Goal: Register for event/course

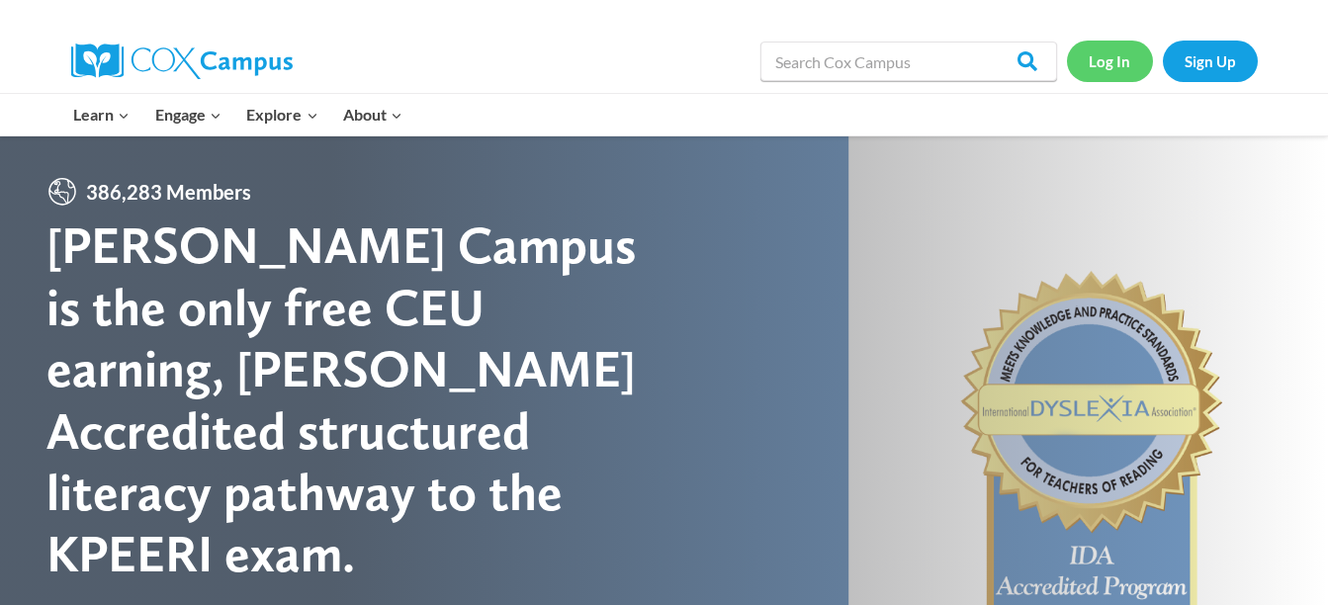
click at [1107, 70] on link "Log In" at bounding box center [1110, 61] width 86 height 41
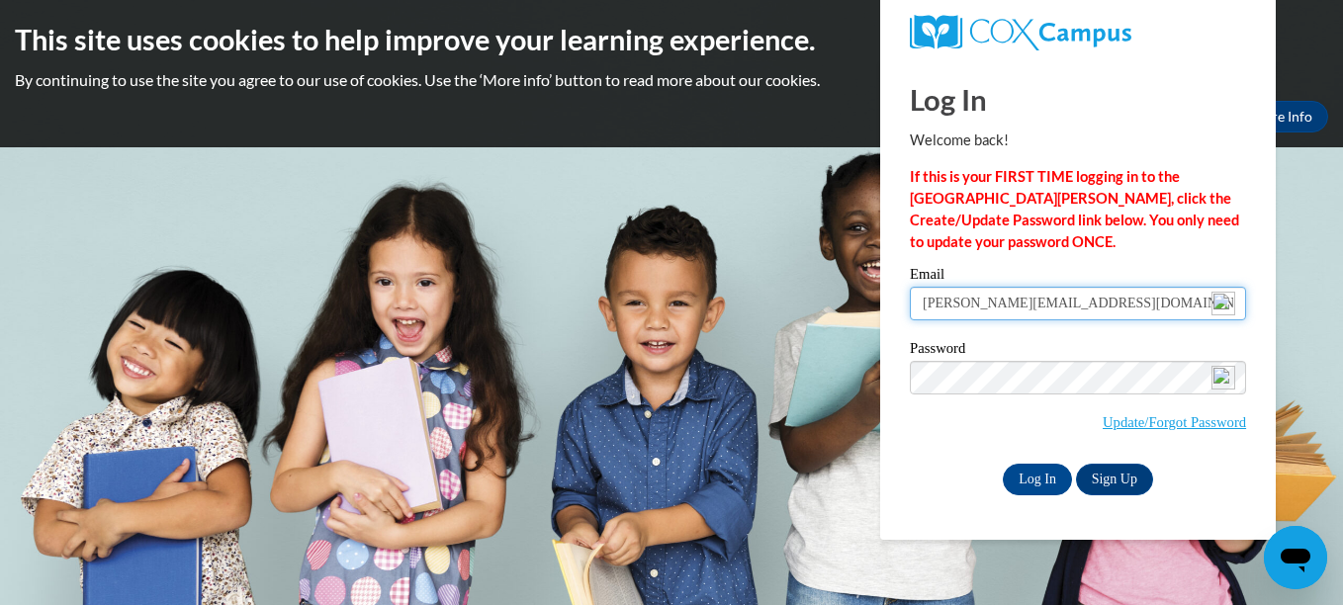
drag, startPoint x: 1085, startPoint y: 316, endPoint x: 899, endPoint y: 311, distance: 186.0
click at [899, 311] on div "Please enter your email! Please enter your password! Email kay.pay211@yahoo.com…" at bounding box center [1078, 380] width 366 height 227
type input "k.pay2011@yahoo.com"
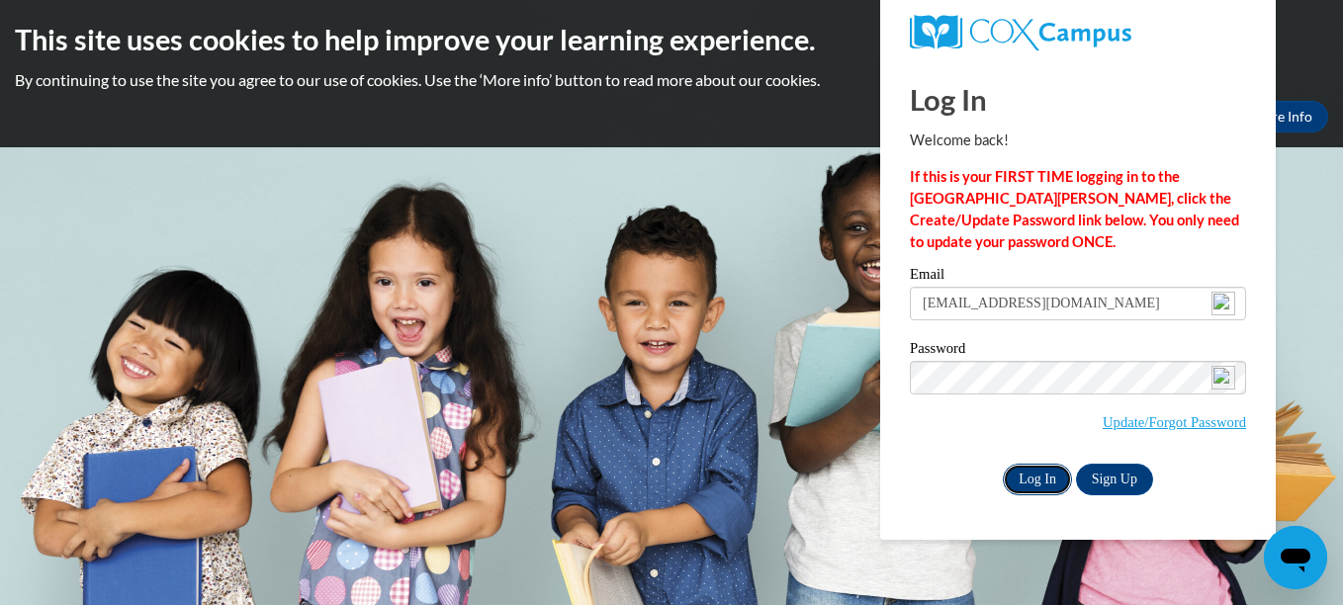
click at [1027, 468] on input "Log In" at bounding box center [1037, 480] width 69 height 32
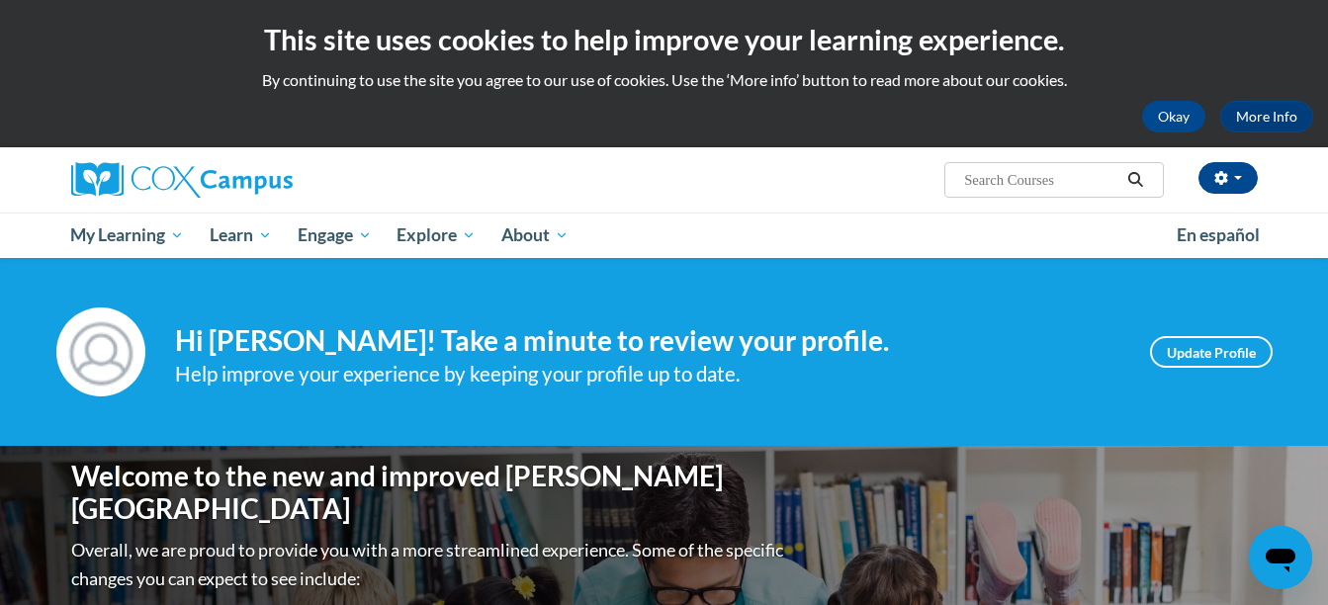
click at [1006, 187] on input "Search..." at bounding box center [1041, 180] width 158 height 24
type input "talk to me"
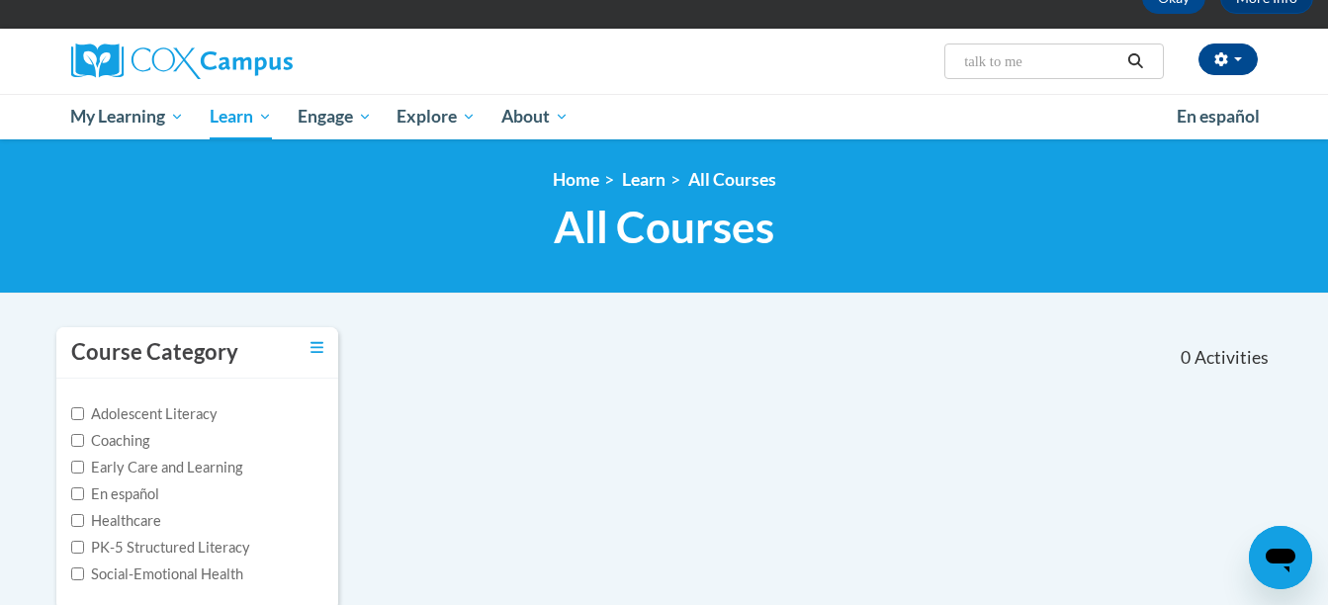
scroll to position [117, 0]
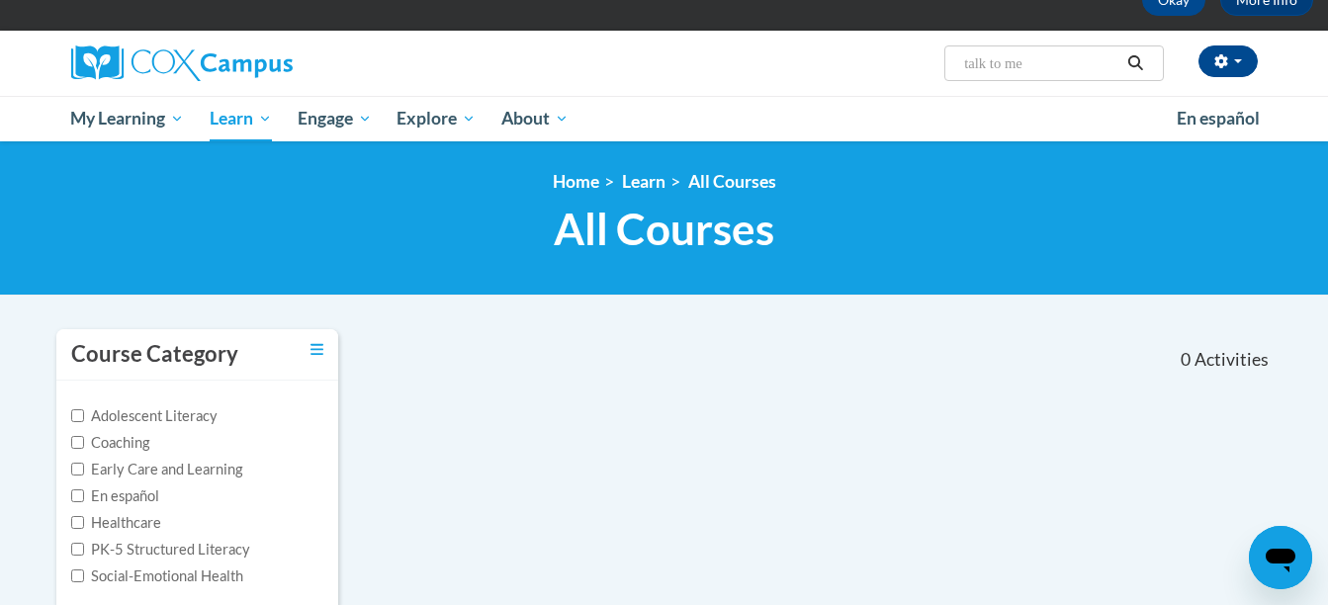
click at [1046, 58] on input "talk to me" at bounding box center [1041, 63] width 158 height 24
type input "talk"
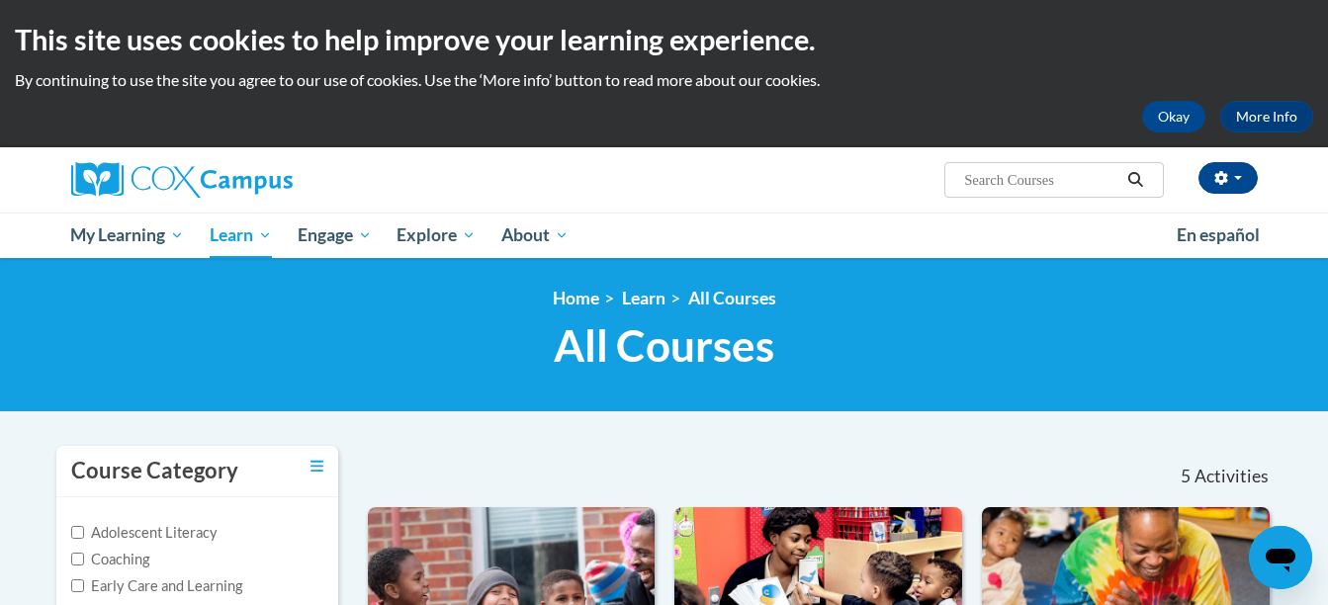
type input "talk"
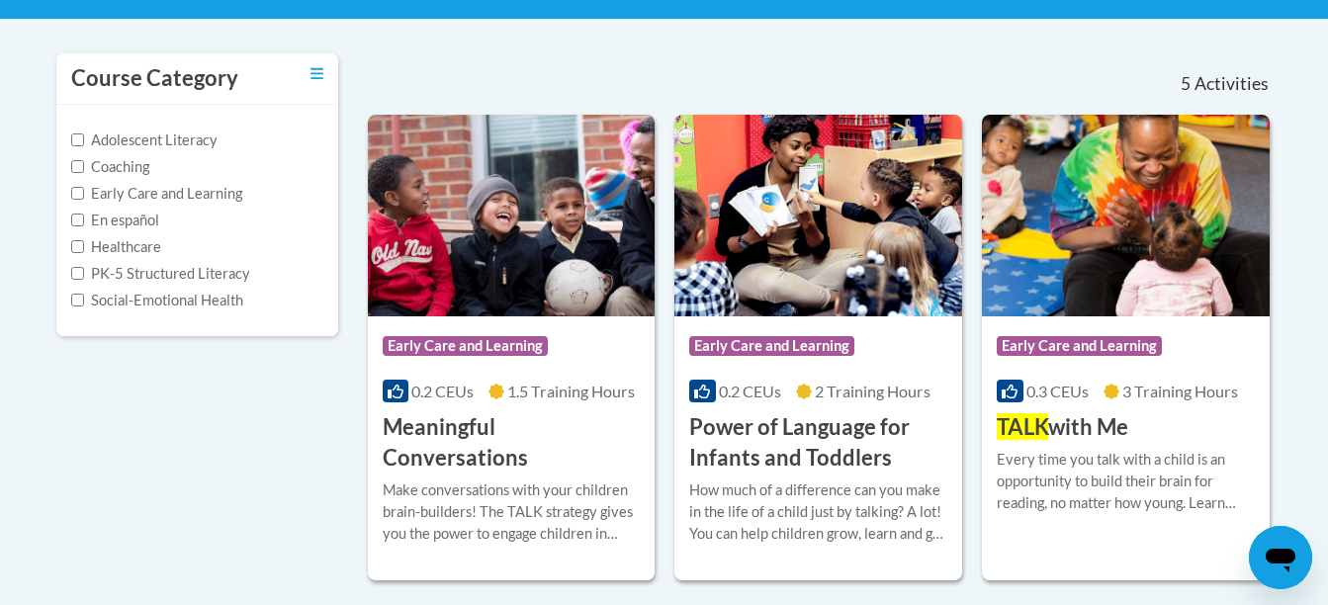
scroll to position [396, 0]
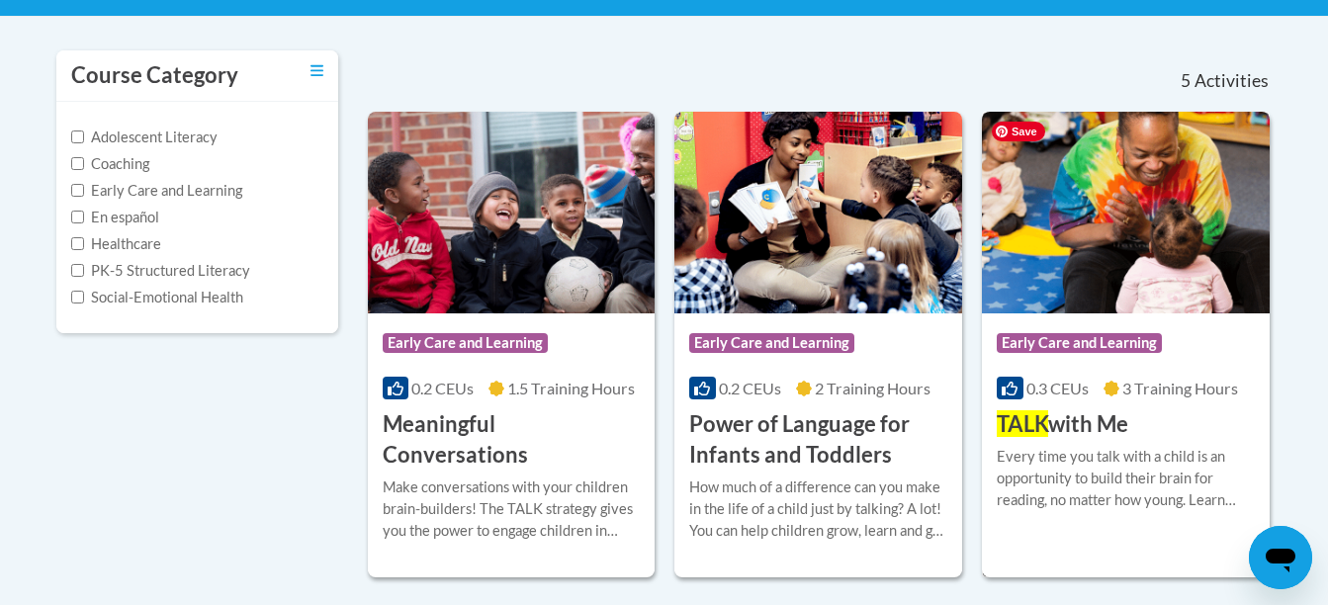
click at [1196, 300] on img at bounding box center [1126, 213] width 288 height 202
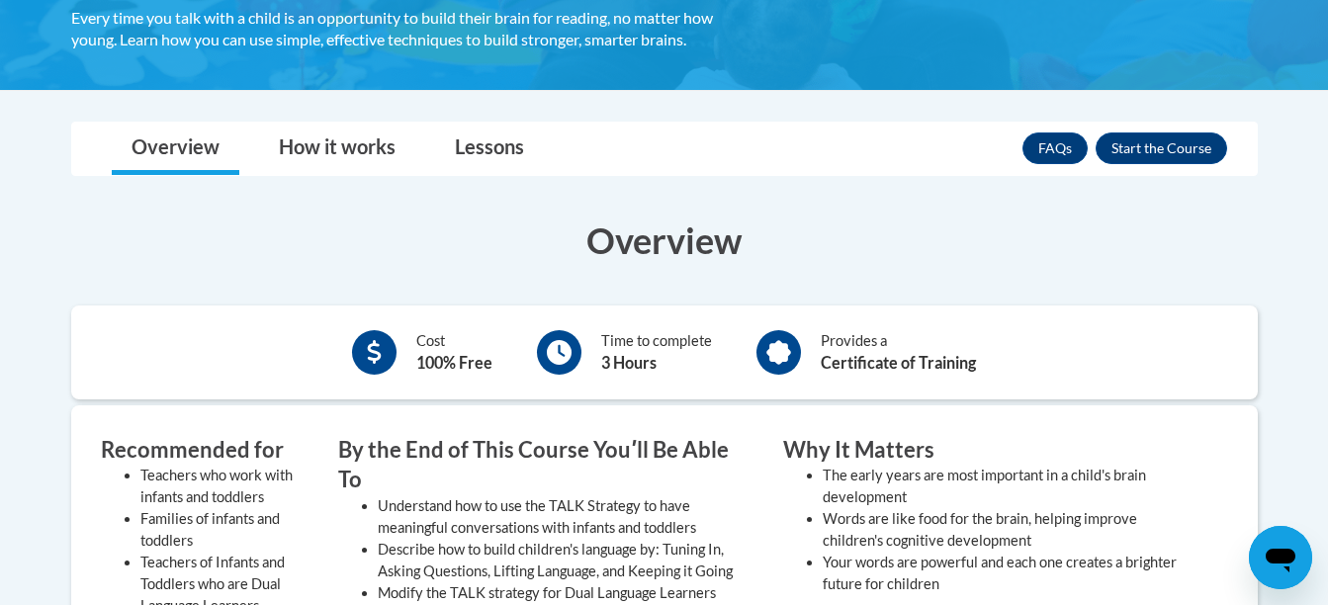
scroll to position [409, 0]
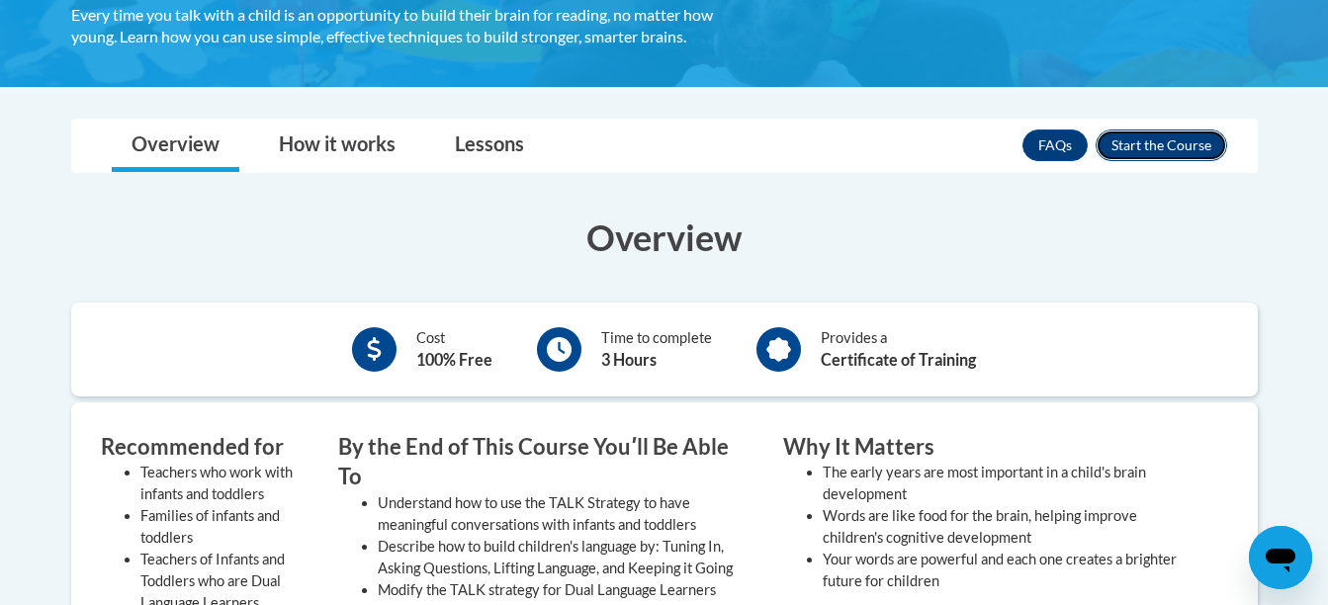
click at [1154, 156] on button "Enroll" at bounding box center [1162, 146] width 132 height 32
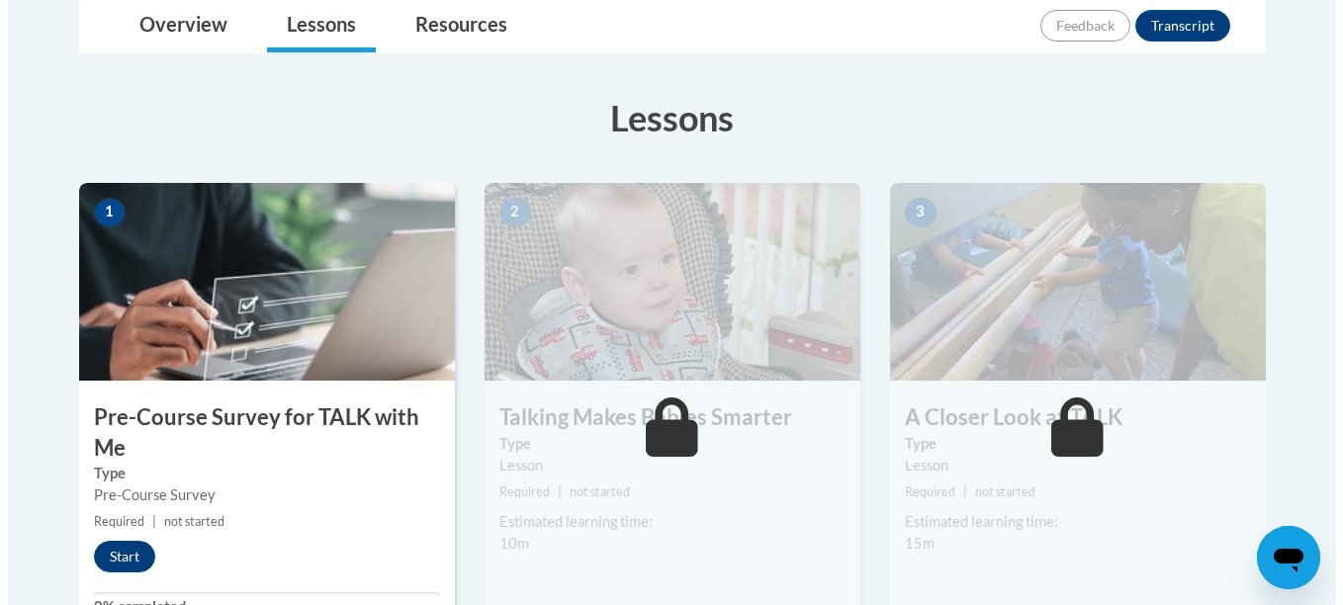
scroll to position [505, 0]
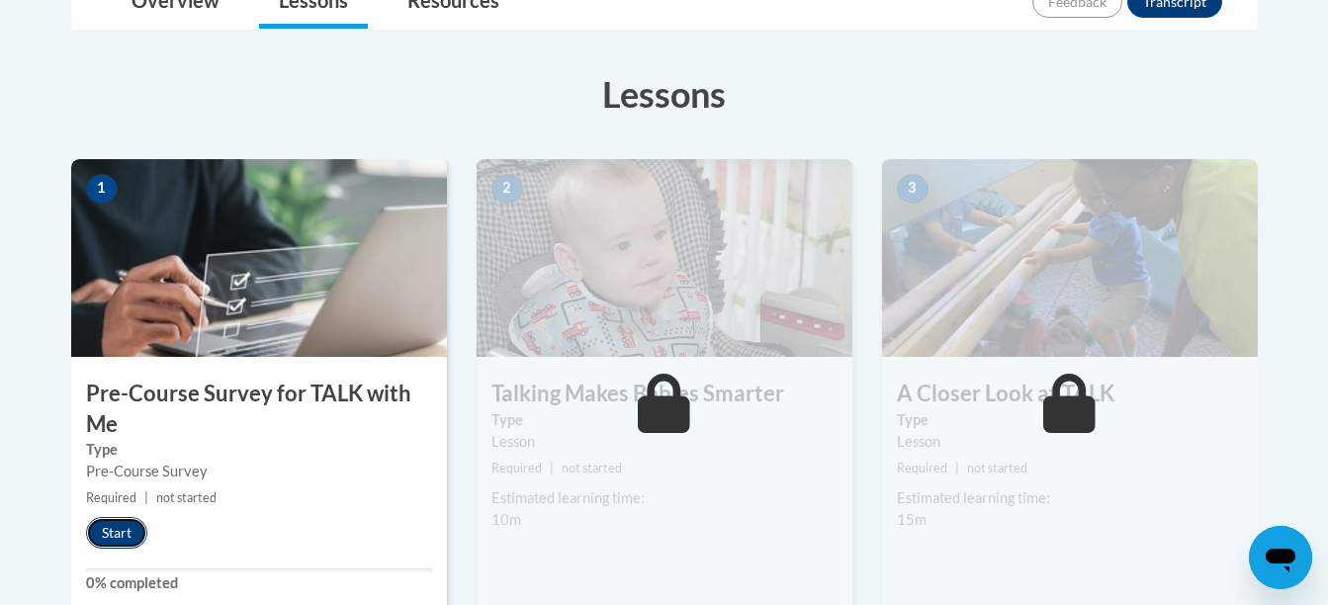
click at [130, 528] on button "Start" at bounding box center [116, 533] width 61 height 32
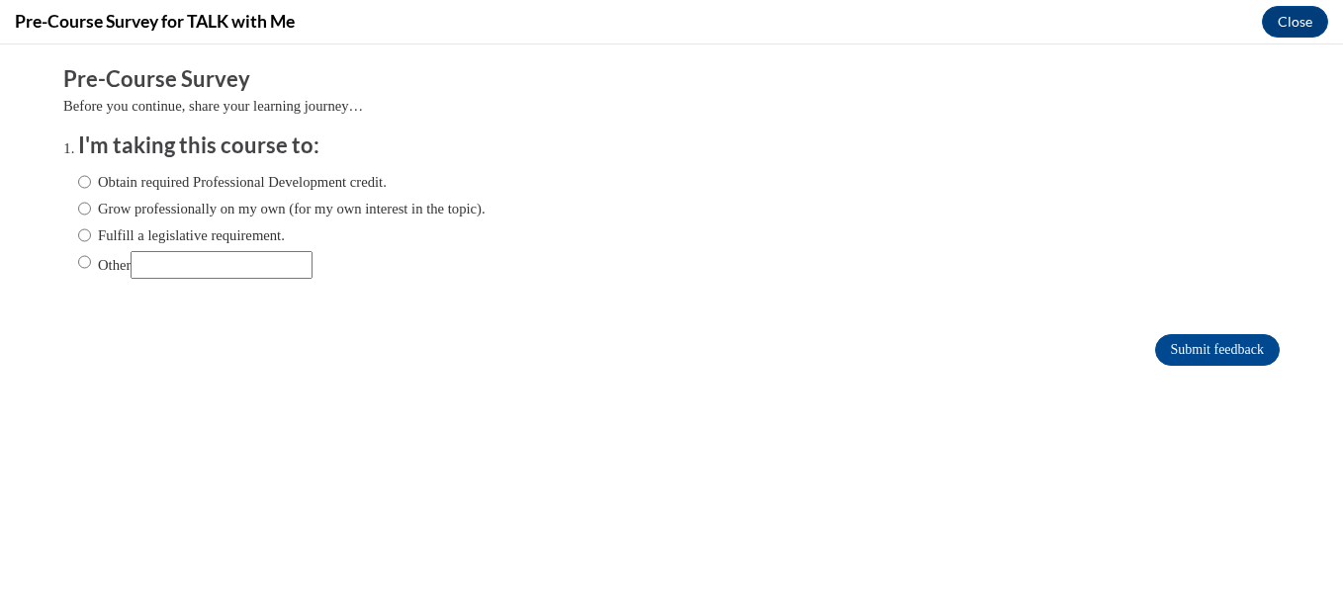
scroll to position [0, 0]
click at [303, 191] on label "Obtain required Professional Development credit." at bounding box center [232, 182] width 309 height 22
click at [91, 191] on input "Obtain required Professional Development credit." at bounding box center [84, 182] width 13 height 22
radio input "true"
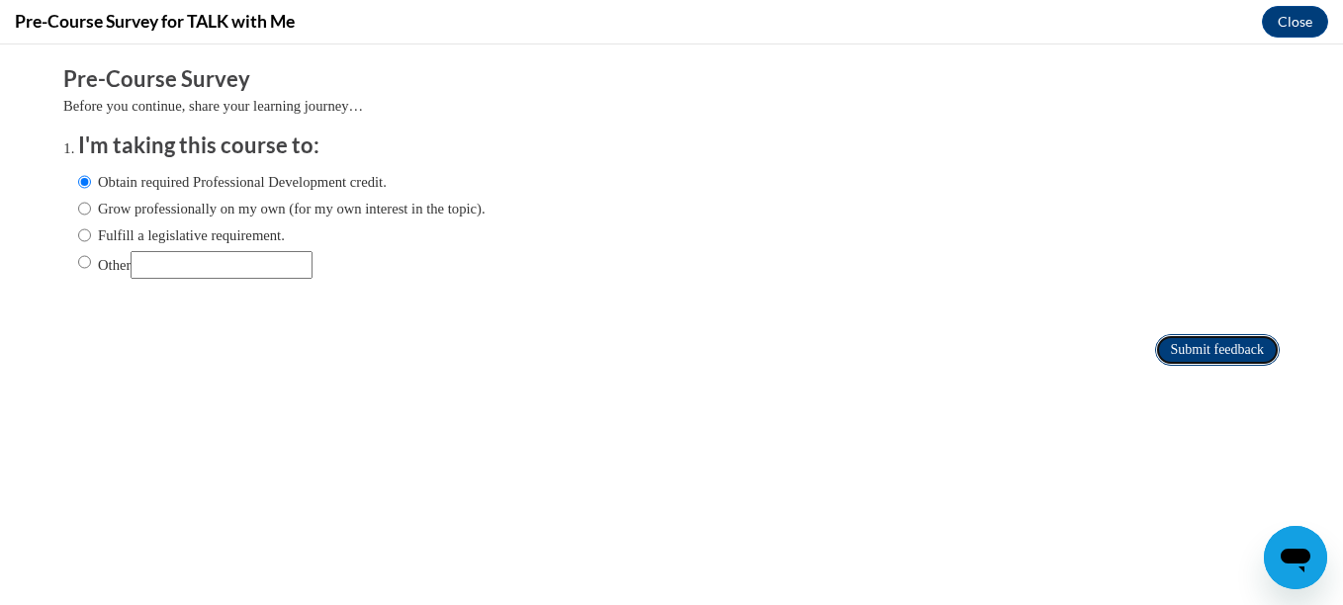
click at [1214, 349] on input "Submit feedback" at bounding box center [1217, 350] width 125 height 32
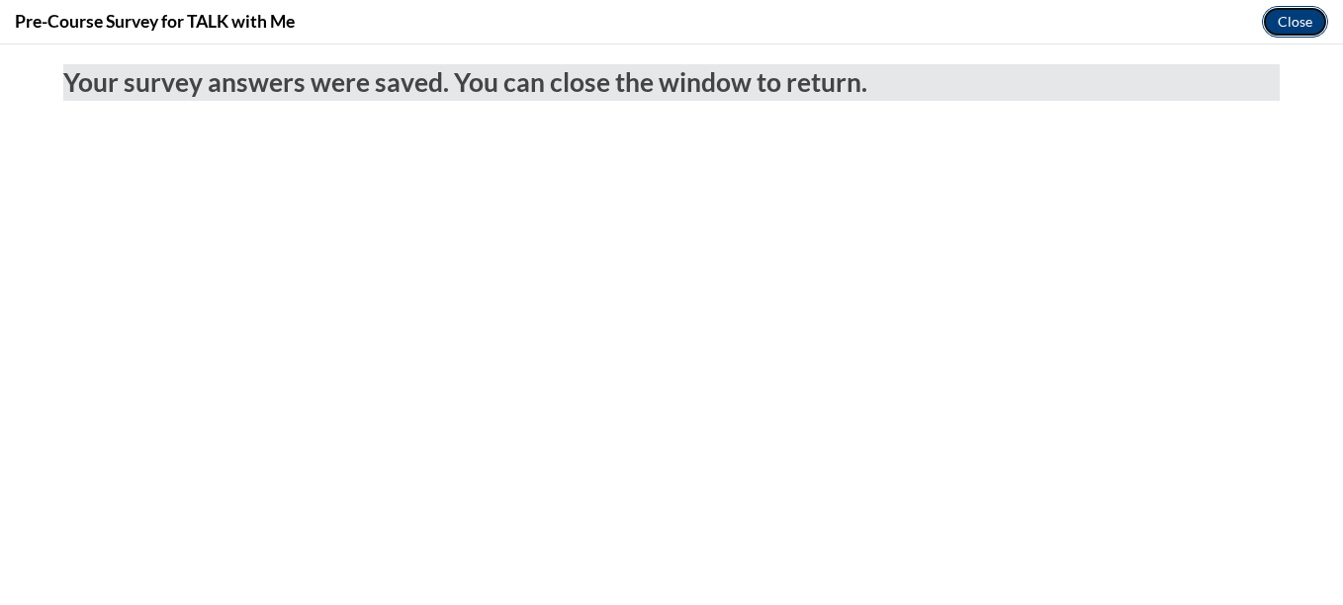
click at [1284, 17] on button "Close" at bounding box center [1295, 22] width 66 height 32
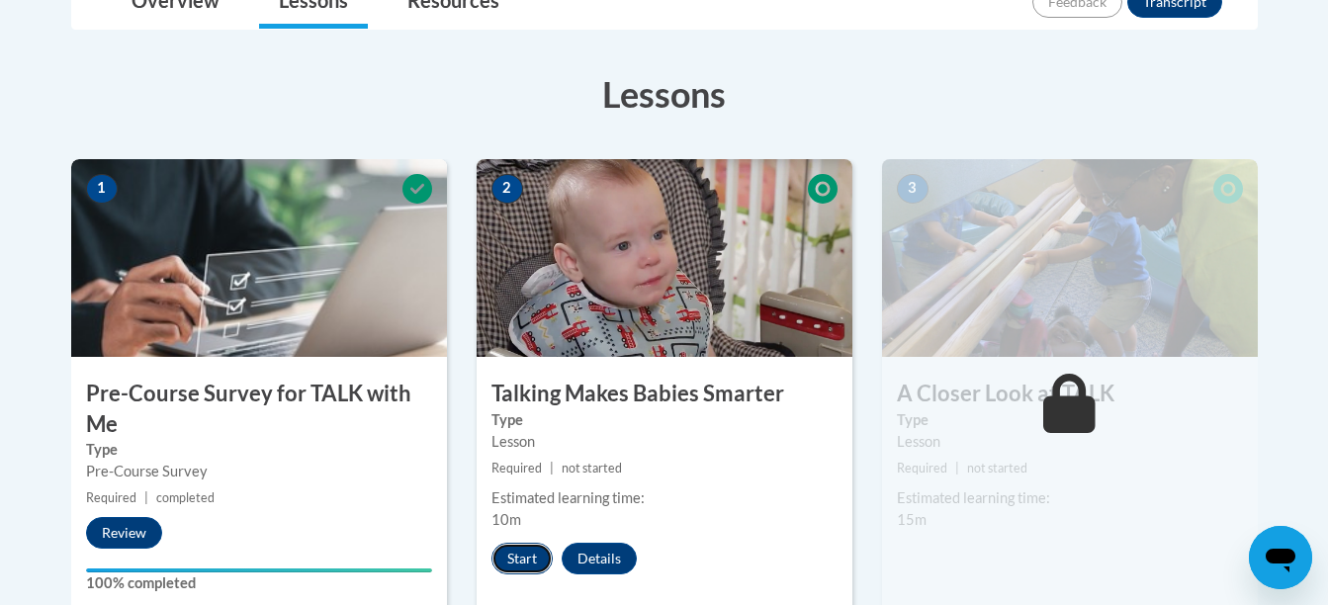
click at [514, 548] on button "Start" at bounding box center [521, 559] width 61 height 32
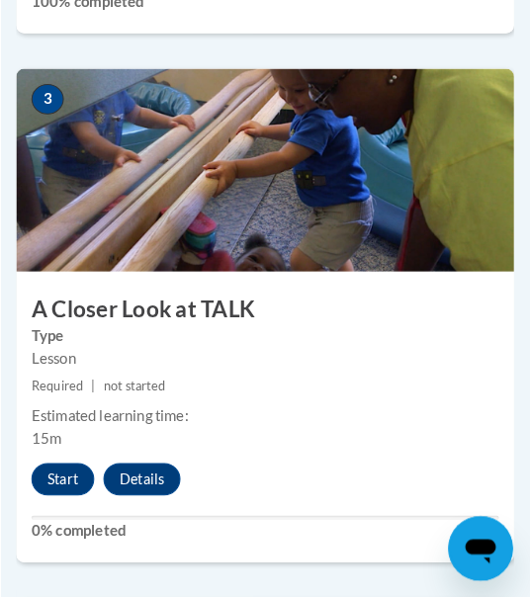
scroll to position [1669, 0]
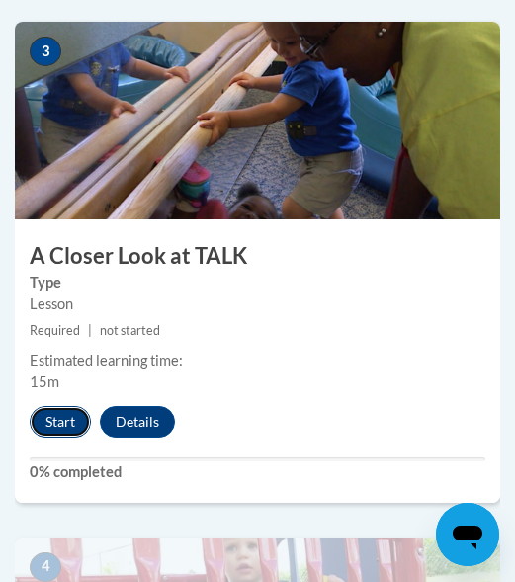
click at [50, 412] on button "Start" at bounding box center [60, 422] width 61 height 32
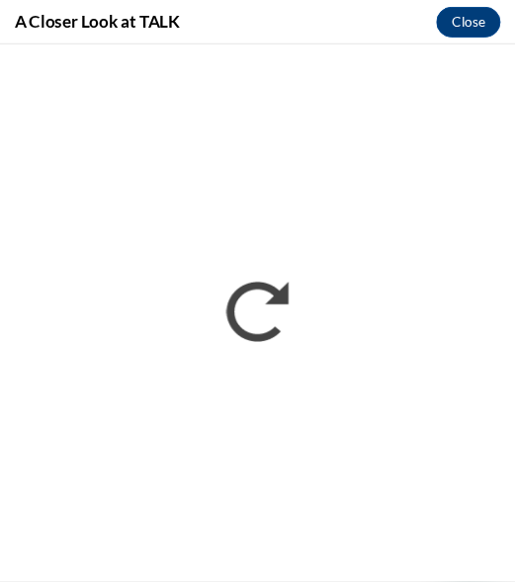
scroll to position [0, 0]
click at [484, 22] on button "Close" at bounding box center [482, 22] width 66 height 32
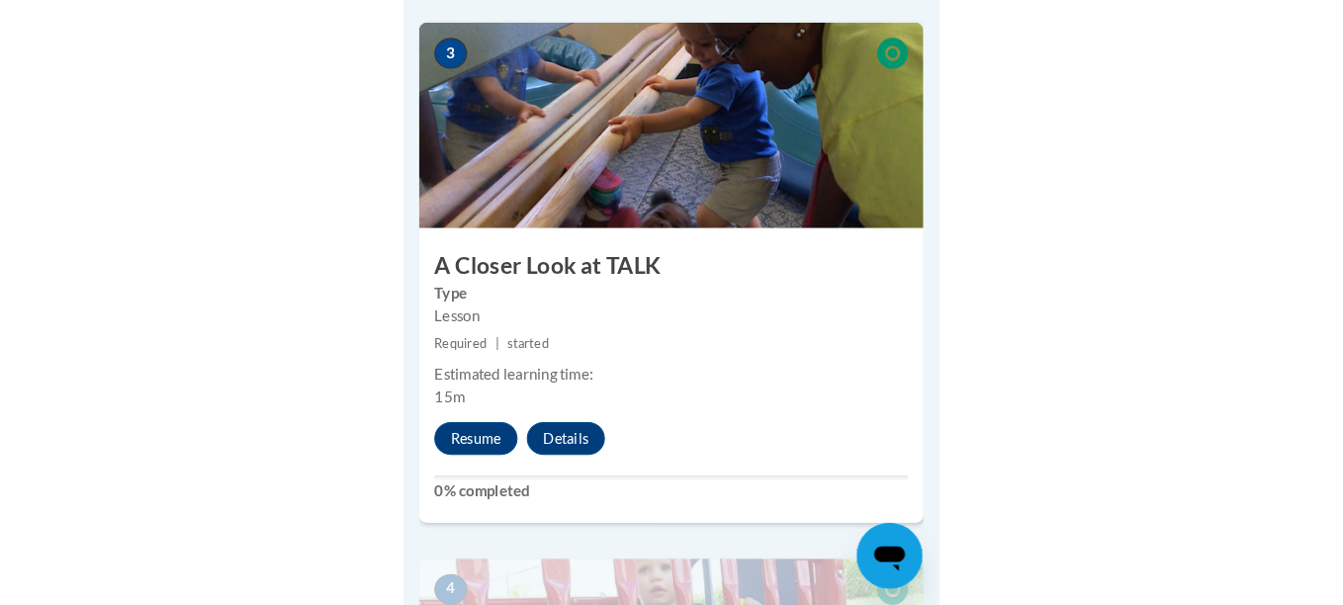
scroll to position [1684, 0]
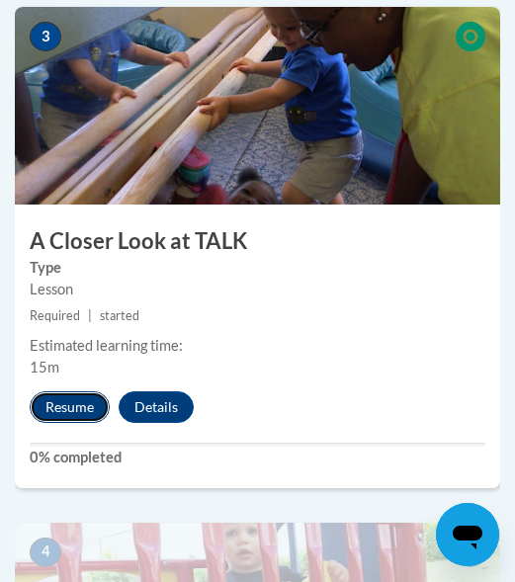
click at [92, 408] on button "Resume" at bounding box center [70, 408] width 80 height 32
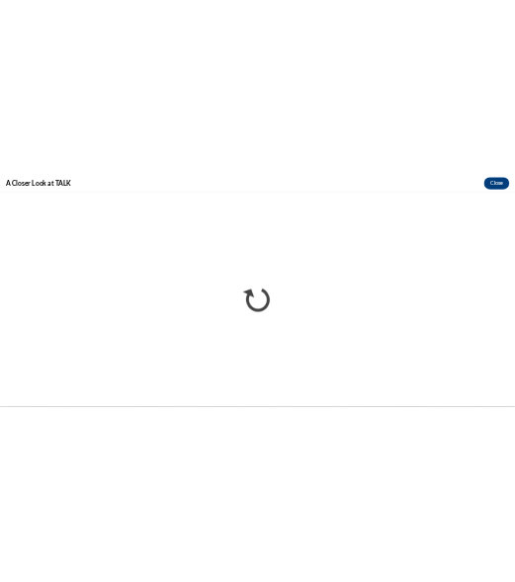
scroll to position [0, 0]
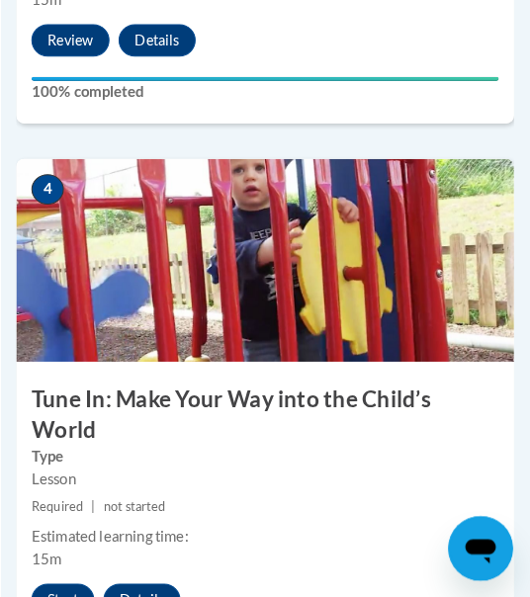
scroll to position [2190, 0]
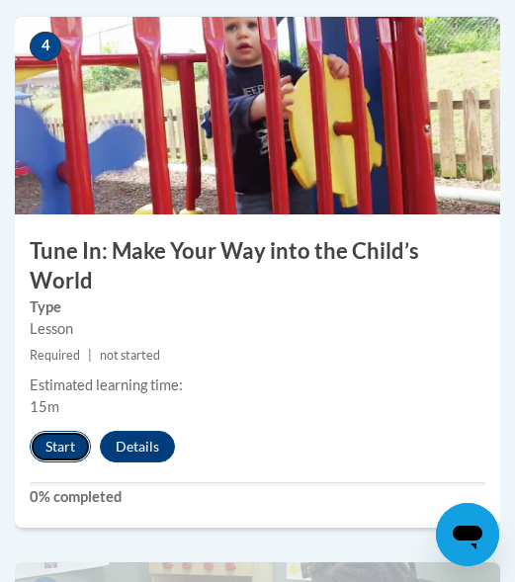
click at [60, 431] on button "Start" at bounding box center [60, 447] width 61 height 32
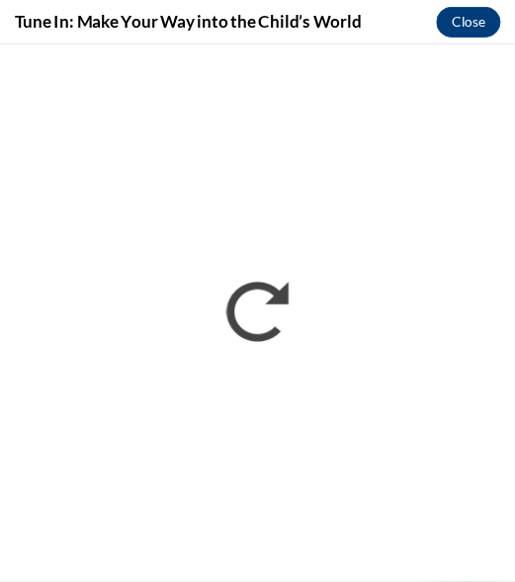
scroll to position [0, 0]
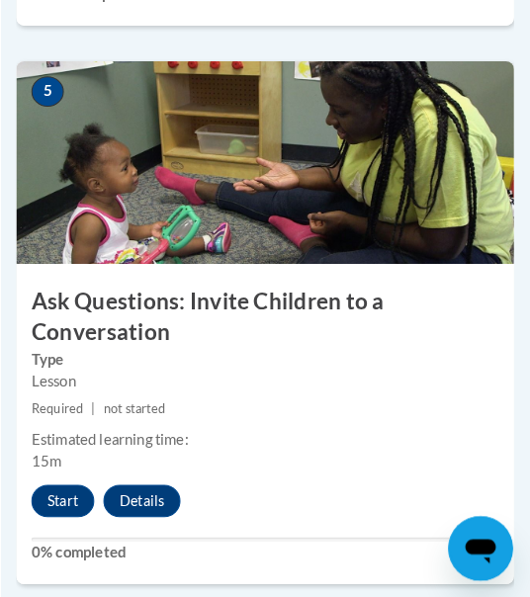
scroll to position [2740, 0]
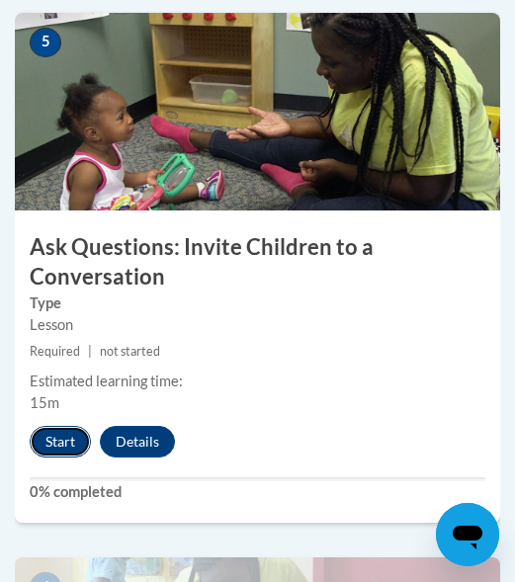
click at [71, 426] on button "Start" at bounding box center [60, 442] width 61 height 32
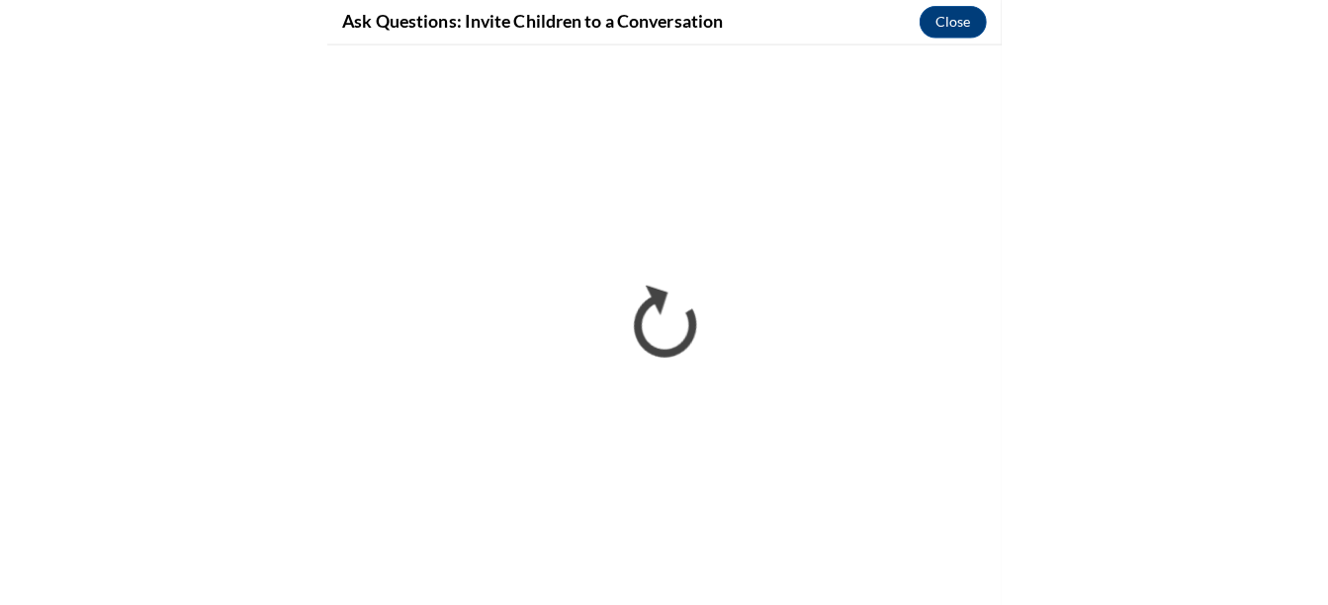
scroll to position [2772, 0]
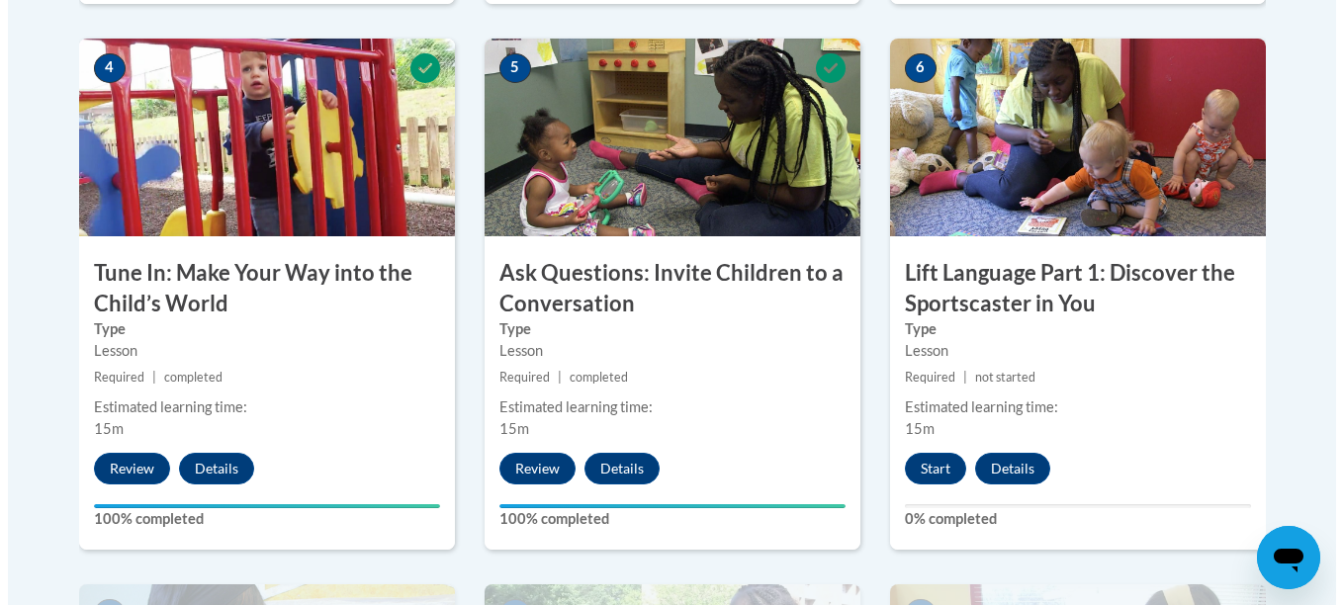
scroll to position [1154, 0]
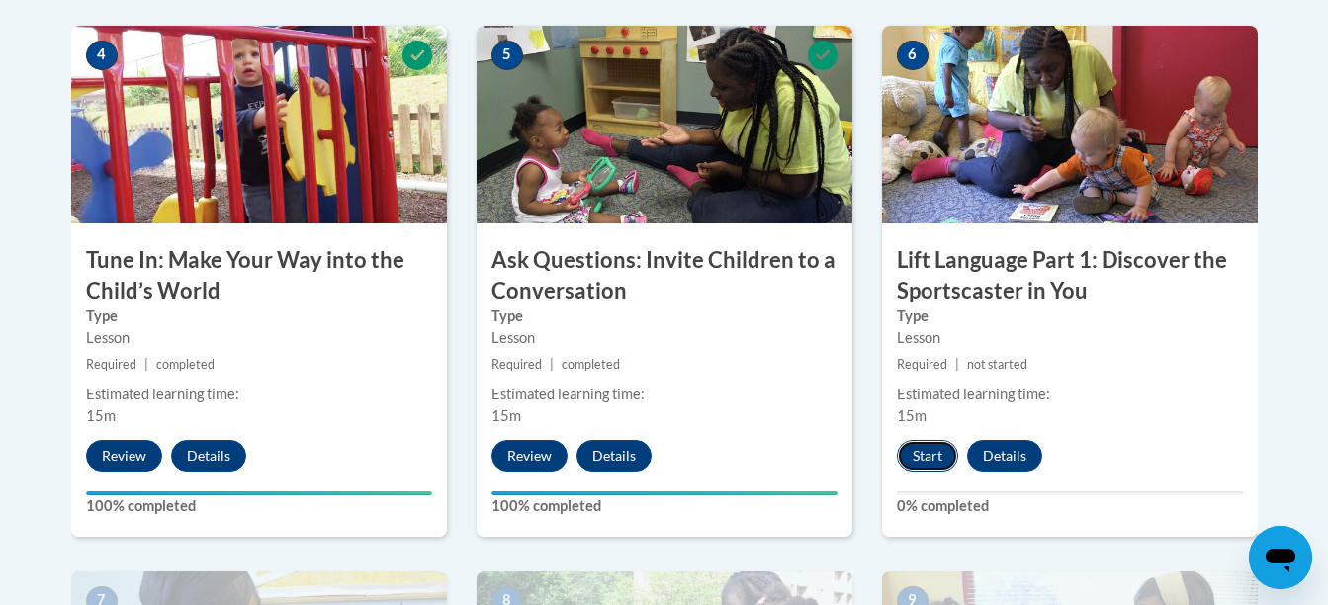
click at [919, 455] on button "Start" at bounding box center [927, 456] width 61 height 32
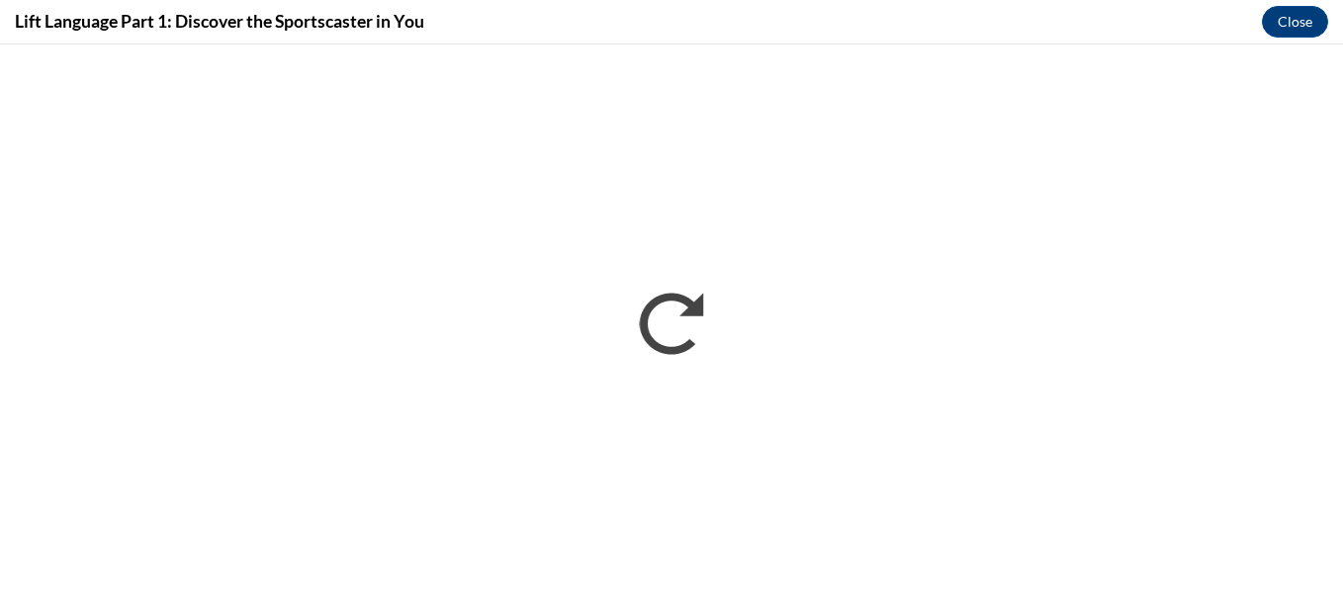
scroll to position [0, 0]
